Goal: Task Accomplishment & Management: Use online tool/utility

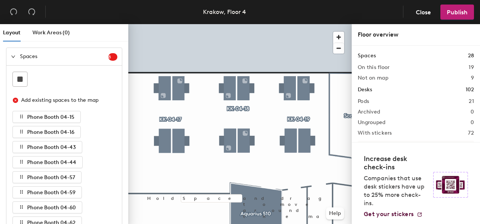
click at [15, 58] on icon "expanded" at bounding box center [13, 56] width 5 height 5
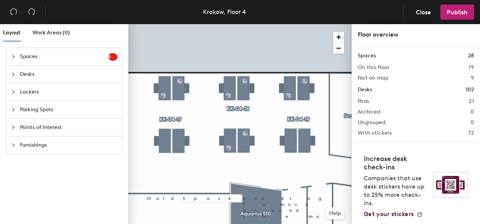
click at [14, 74] on icon "collapsed" at bounding box center [13, 74] width 2 height 4
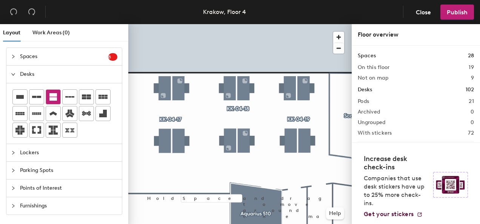
click at [53, 97] on icon at bounding box center [53, 96] width 9 height 9
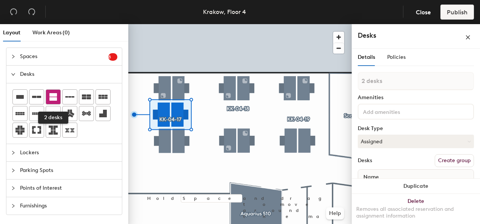
click at [53, 98] on icon at bounding box center [53, 97] width 8 height 8
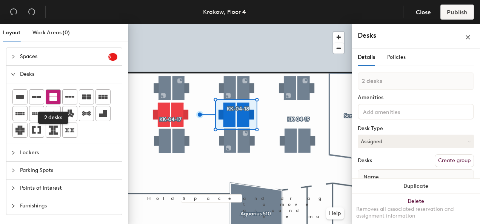
click at [53, 94] on icon at bounding box center [53, 97] width 8 height 8
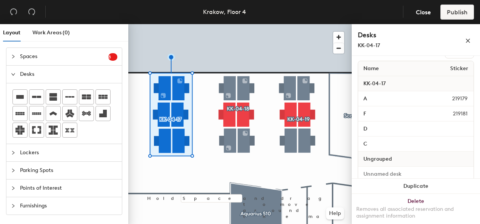
scroll to position [118, 0]
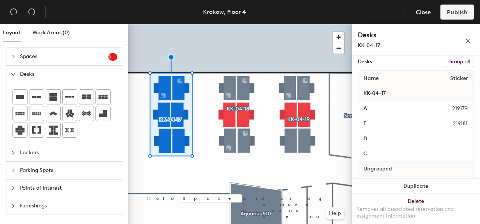
click at [455, 63] on button "Group all" at bounding box center [459, 61] width 29 height 13
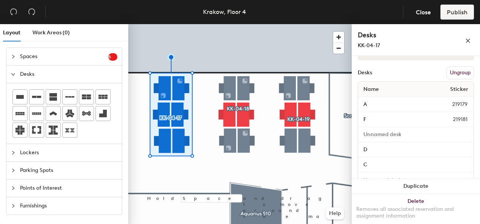
scroll to position [113, 0]
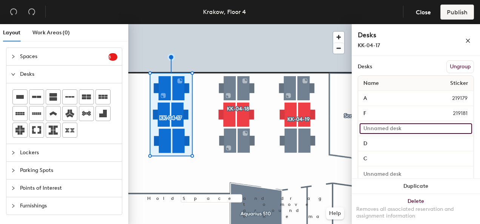
click at [405, 128] on input at bounding box center [416, 128] width 112 height 11
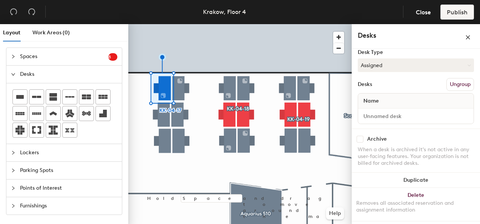
scroll to position [75, 0]
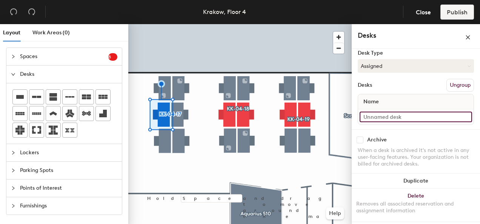
click at [374, 115] on input at bounding box center [416, 117] width 112 height 11
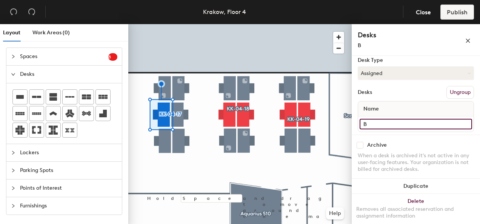
type input "B"
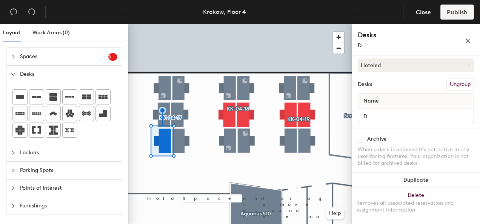
scroll to position [87, 0]
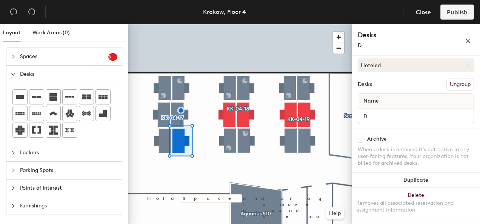
click at [175, 24] on div at bounding box center [239, 24] width 223 height 0
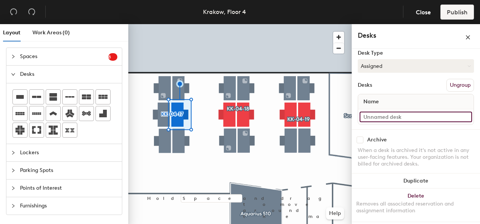
click at [374, 117] on input at bounding box center [416, 117] width 112 height 11
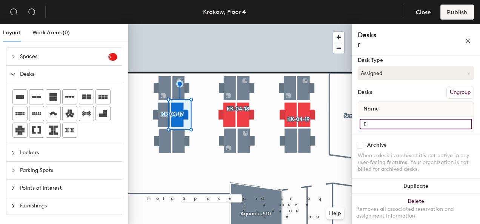
type input "E"
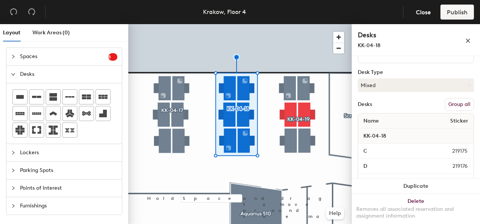
click at [452, 107] on button "Group all" at bounding box center [459, 104] width 29 height 13
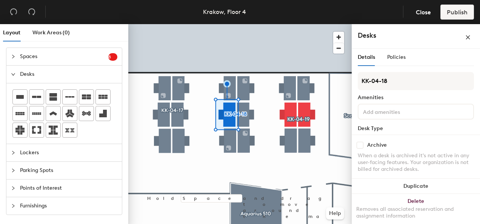
click at [386, 109] on input at bounding box center [395, 111] width 68 height 9
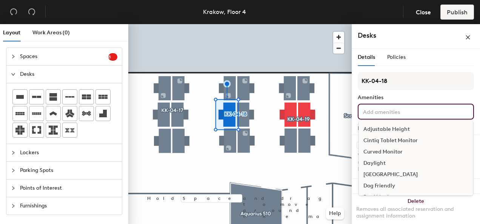
type input "B"
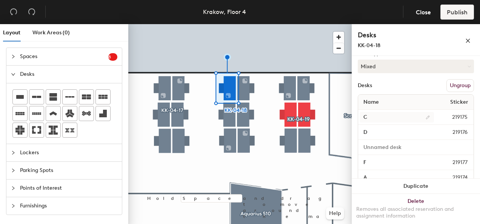
scroll to position [75, 0]
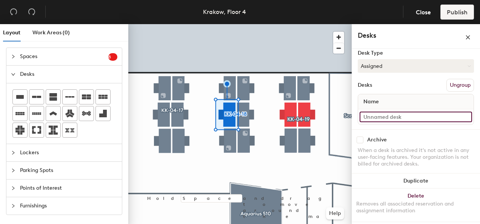
click at [395, 117] on input at bounding box center [416, 117] width 112 height 11
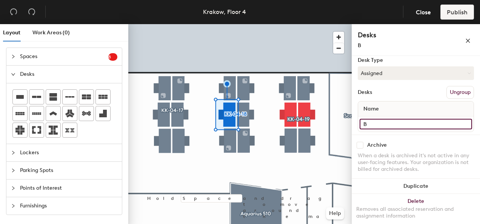
type input "B"
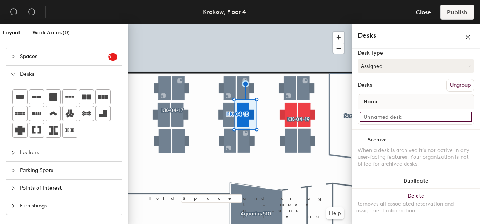
click at [412, 119] on input at bounding box center [416, 117] width 112 height 11
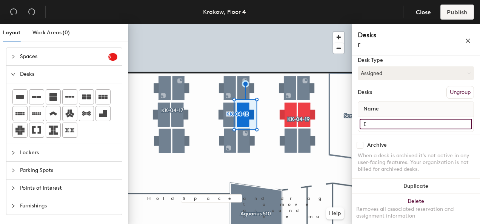
type input "E"
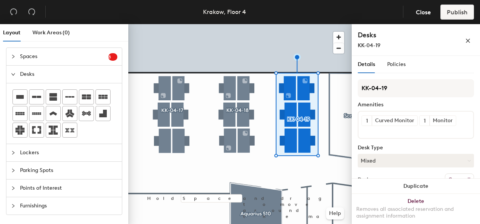
scroll to position [113, 0]
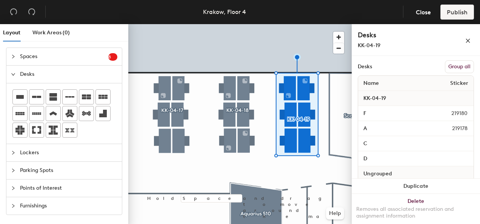
click at [454, 65] on button "Group all" at bounding box center [459, 66] width 29 height 13
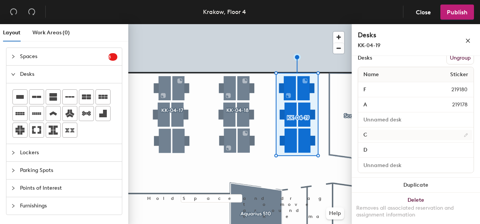
scroll to position [126, 0]
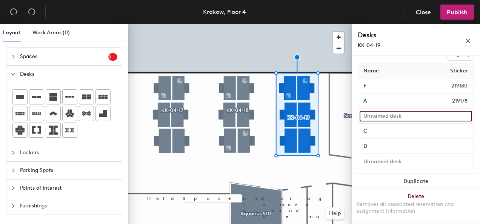
click at [373, 112] on input at bounding box center [416, 116] width 112 height 11
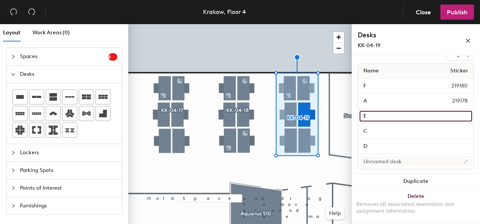
type input "E"
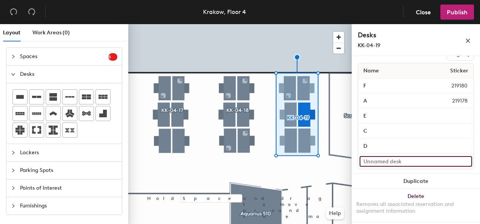
click at [377, 159] on input at bounding box center [416, 161] width 112 height 11
type input "B"
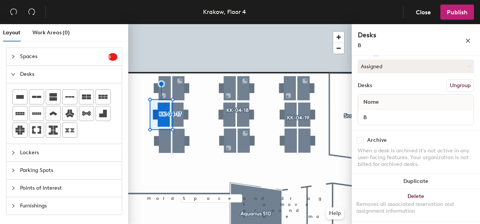
scroll to position [82, 0]
click at [453, 67] on button "Assigned" at bounding box center [416, 67] width 116 height 14
click at [377, 111] on div "Hoteled" at bounding box center [395, 112] width 75 height 11
click at [184, 24] on div at bounding box center [239, 24] width 223 height 0
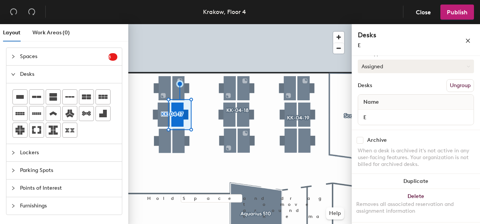
click at [459, 67] on button "Assigned" at bounding box center [416, 67] width 116 height 14
click at [374, 111] on div "Hoteled" at bounding box center [395, 112] width 75 height 11
click at [221, 24] on div at bounding box center [239, 24] width 223 height 0
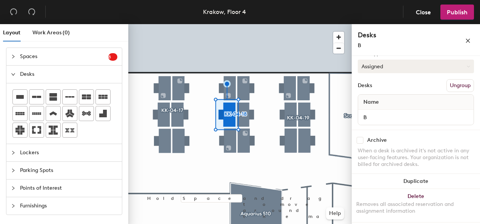
click at [460, 66] on button "Assigned" at bounding box center [416, 67] width 116 height 14
click at [398, 112] on div "Hoteled" at bounding box center [395, 112] width 75 height 11
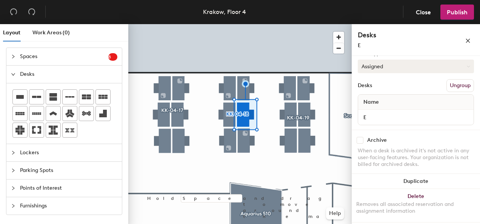
click at [452, 69] on button "Assigned" at bounding box center [416, 67] width 116 height 14
click at [380, 112] on div "Hoteled" at bounding box center [395, 112] width 75 height 11
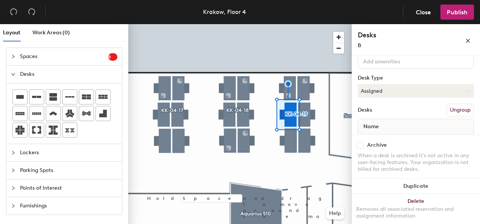
scroll to position [75, 0]
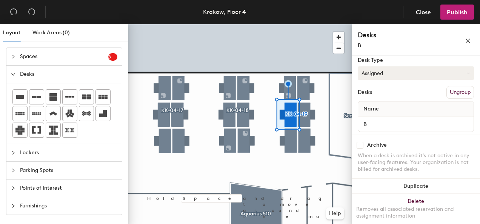
click at [467, 72] on icon at bounding box center [468, 73] width 3 height 3
click at [380, 119] on div "Hoteled" at bounding box center [395, 119] width 75 height 11
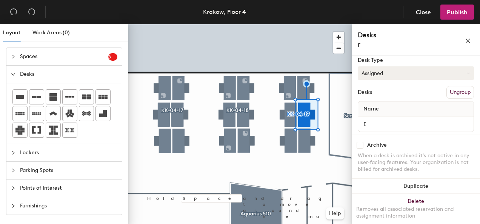
click at [463, 75] on button "Assigned" at bounding box center [416, 73] width 116 height 14
click at [390, 121] on div "Hoteled" at bounding box center [395, 119] width 75 height 11
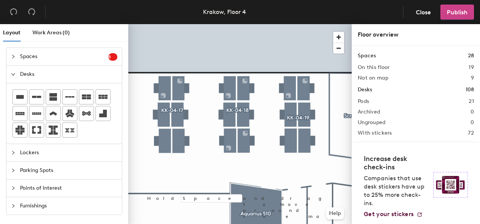
click at [457, 17] on button "Publish" at bounding box center [457, 12] width 34 height 15
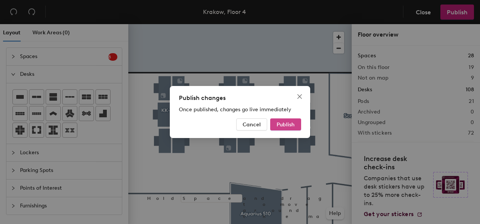
click at [286, 126] on span "Publish" at bounding box center [286, 124] width 18 height 6
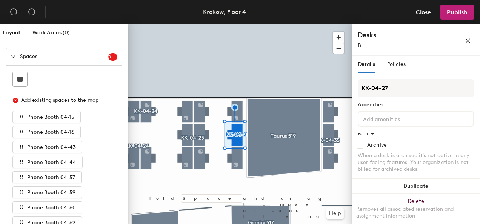
scroll to position [38, 0]
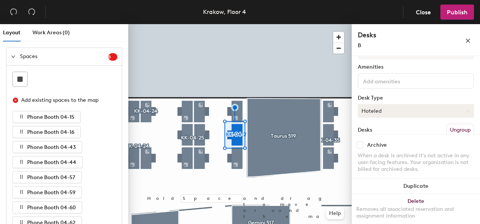
click at [461, 114] on button "Hoteled" at bounding box center [416, 111] width 116 height 14
click at [378, 137] on div "Assigned" at bounding box center [395, 134] width 75 height 11
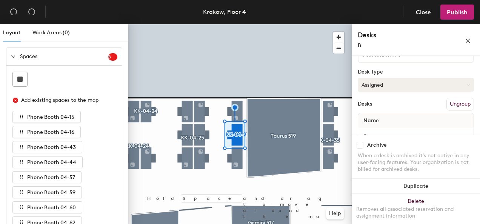
scroll to position [82, 0]
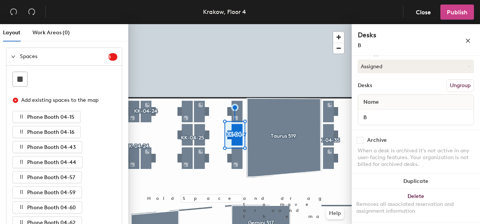
click at [454, 13] on span "Publish" at bounding box center [457, 12] width 21 height 7
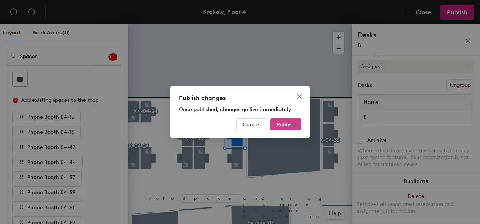
click at [282, 128] on button "Publish" at bounding box center [285, 124] width 31 height 12
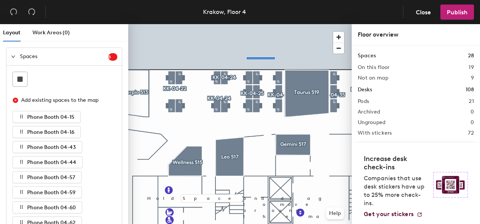
click at [244, 24] on div at bounding box center [239, 24] width 223 height 0
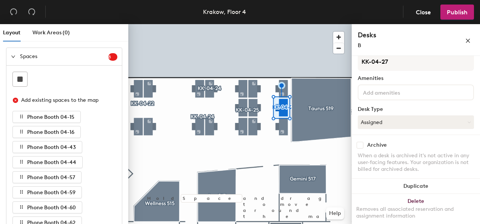
scroll to position [38, 0]
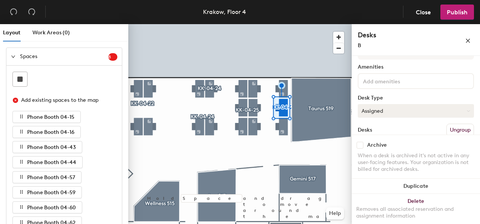
click at [417, 109] on button "Assigned" at bounding box center [416, 111] width 116 height 14
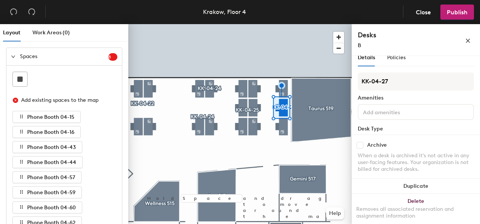
scroll to position [0, 0]
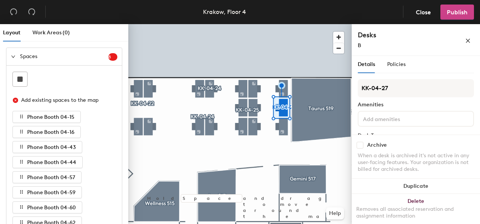
click at [453, 15] on span "Publish" at bounding box center [457, 12] width 21 height 7
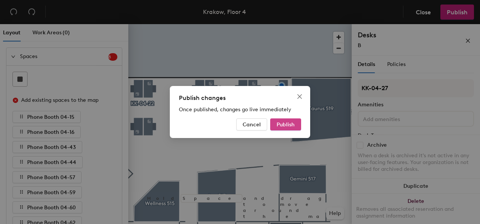
click at [295, 122] on button "Publish" at bounding box center [285, 124] width 31 height 12
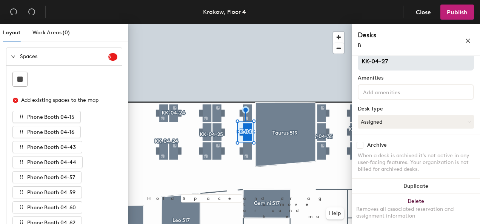
scroll to position [38, 0]
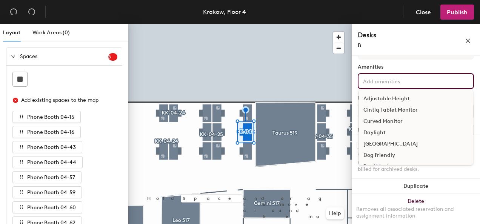
click at [389, 84] on input at bounding box center [395, 80] width 68 height 9
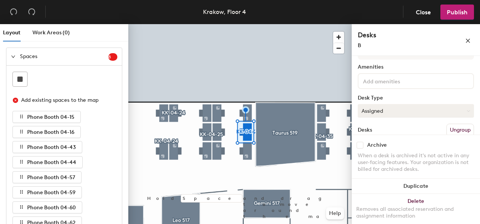
click at [396, 111] on button "Assigned" at bounding box center [416, 111] width 116 height 14
click at [378, 159] on div "Hoteled" at bounding box center [395, 156] width 75 height 11
click at [449, 16] on button "Publish" at bounding box center [457, 12] width 34 height 15
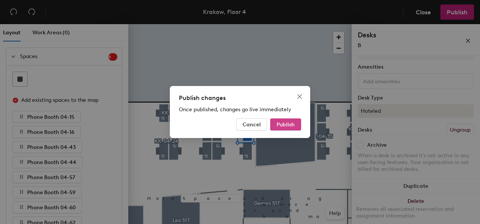
click at [289, 127] on span "Publish" at bounding box center [286, 124] width 18 height 6
